Goal: Find specific page/section: Find specific page/section

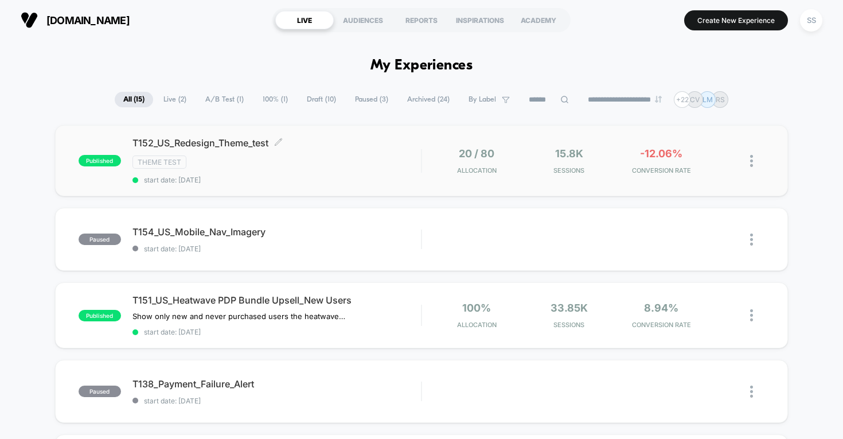
click at [227, 141] on span "T152_US_Redesign_Theme_test Click to edit experience details" at bounding box center [276, 142] width 289 height 11
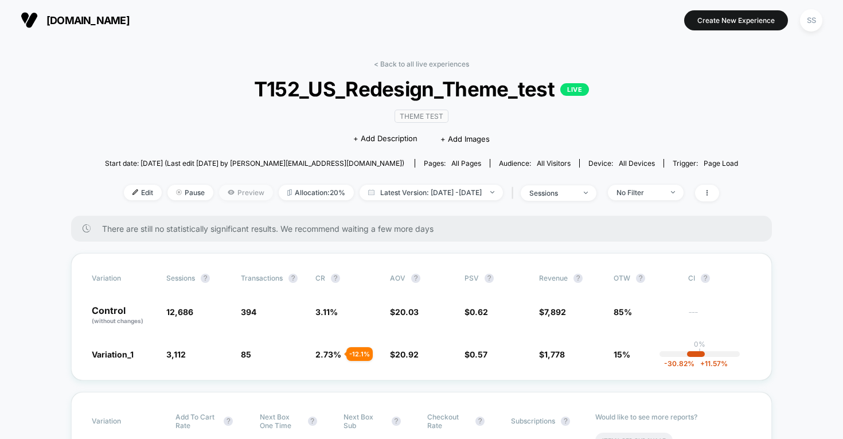
click at [227, 192] on span "Preview" at bounding box center [246, 192] width 54 height 15
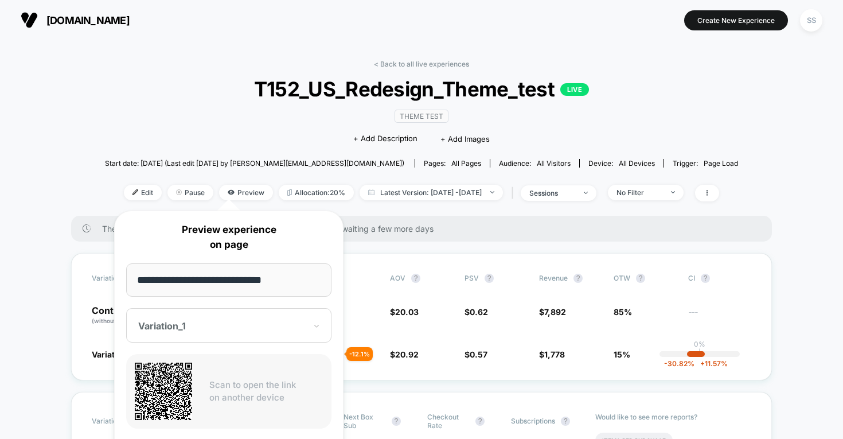
click at [166, 381] on icon at bounding box center [163, 390] width 57 height 57
